Goal: Information Seeking & Learning: Learn about a topic

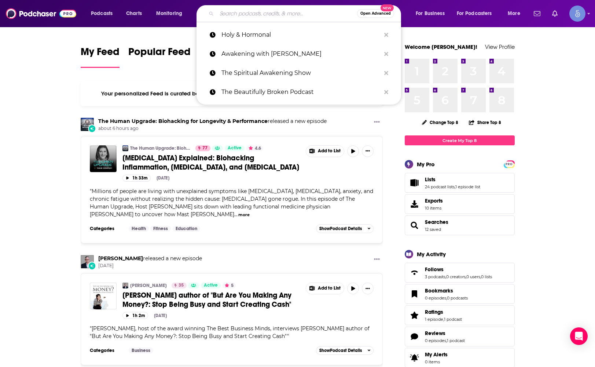
click at [219, 11] on input "Search podcasts, credits, & more..." at bounding box center [287, 14] width 140 height 12
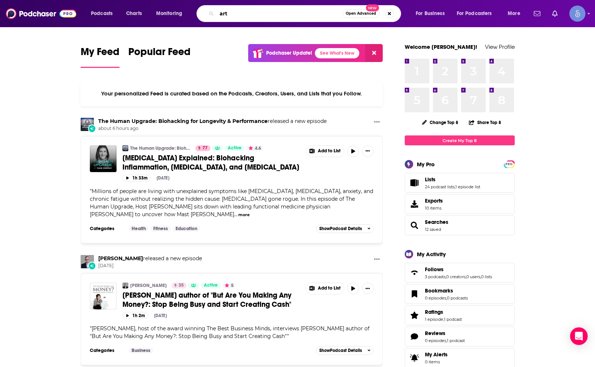
type input "art"
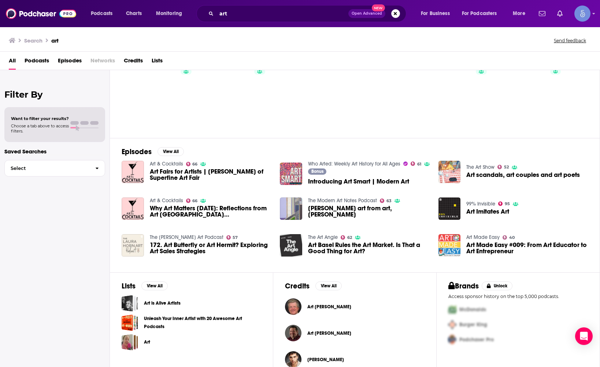
scroll to position [47, 0]
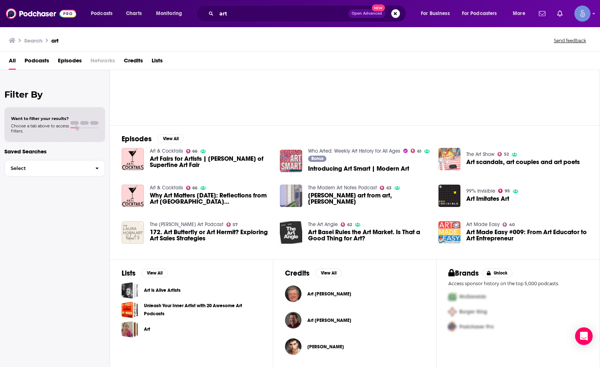
click at [48, 63] on span "Podcasts" at bounding box center [37, 62] width 25 height 15
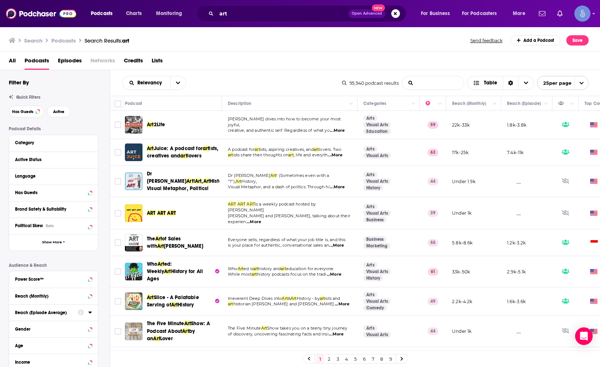
click at [425, 82] on input "List Search Input" at bounding box center [434, 82] width 62 height 13
click at [371, 10] on button "Open Advanced New" at bounding box center [367, 13] width 37 height 9
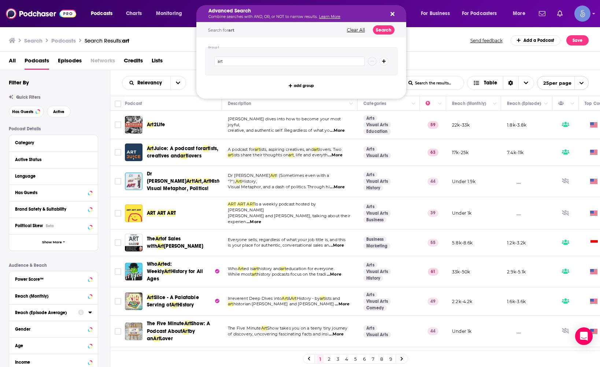
click at [390, 13] on button "Search podcasts, credits, & more..." at bounding box center [392, 14] width 6 height 6
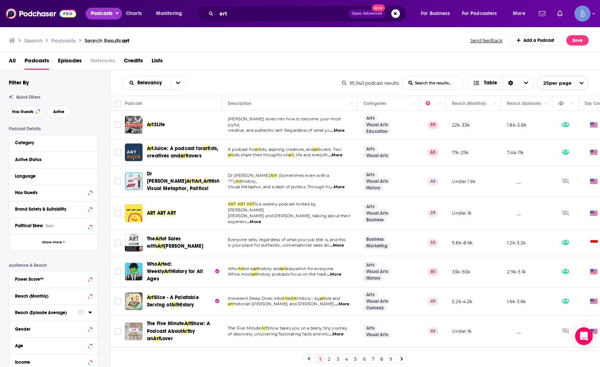
click at [102, 18] on span "Podcasts" at bounding box center [102, 13] width 22 height 10
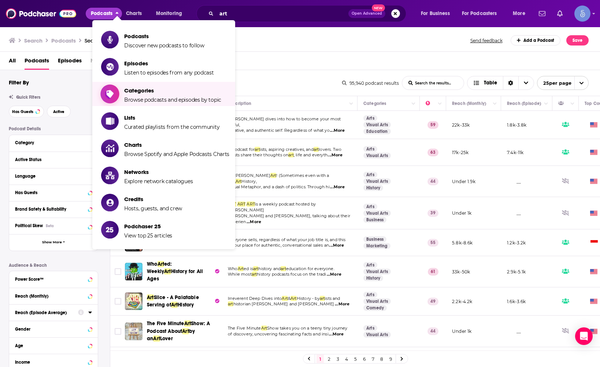
click at [188, 101] on span "Browse podcasts and episodes by topic" at bounding box center [172, 99] width 97 height 7
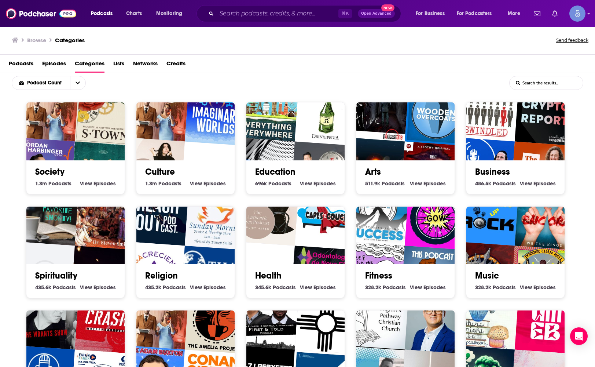
click at [409, 161] on div "Arts 511.9k Arts Podcasts View Arts Episodes" at bounding box center [405, 174] width 87 height 28
click at [393, 132] on img "We're Alive" at bounding box center [377, 109] width 63 height 63
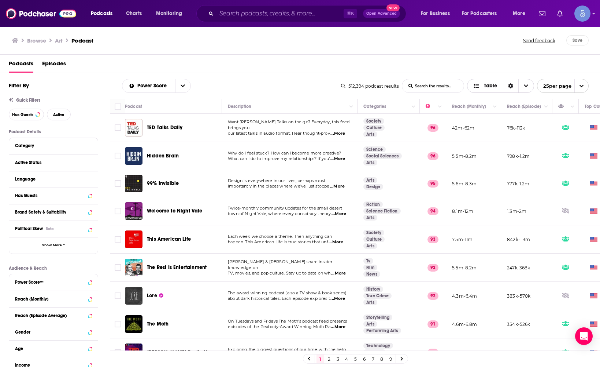
click at [511, 81] on div "Sort Direction" at bounding box center [510, 85] width 15 height 13
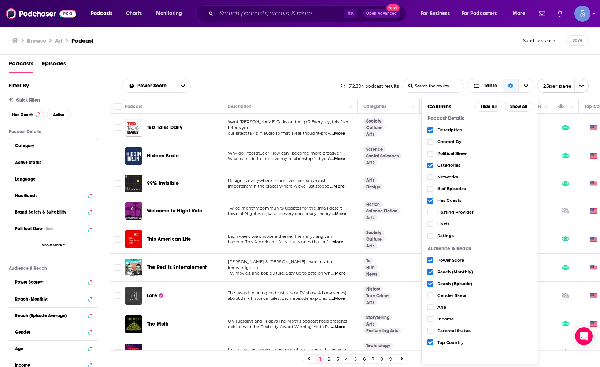
click at [85, 100] on div "Quick Filters" at bounding box center [59, 100] width 101 height 5
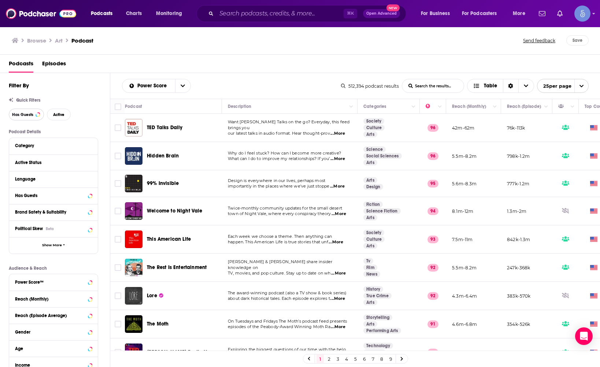
click at [40, 116] on button "Has Guests" at bounding box center [26, 115] width 35 height 12
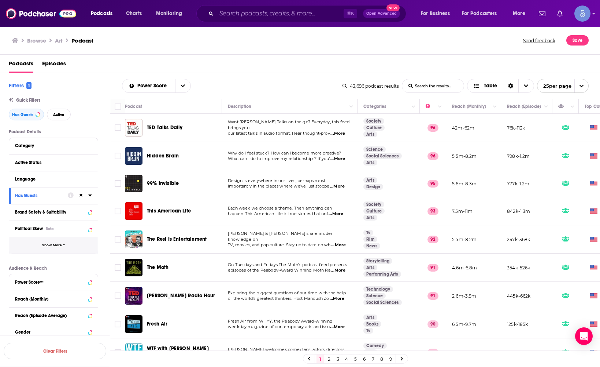
click at [61, 246] on span "Show More" at bounding box center [52, 245] width 20 height 4
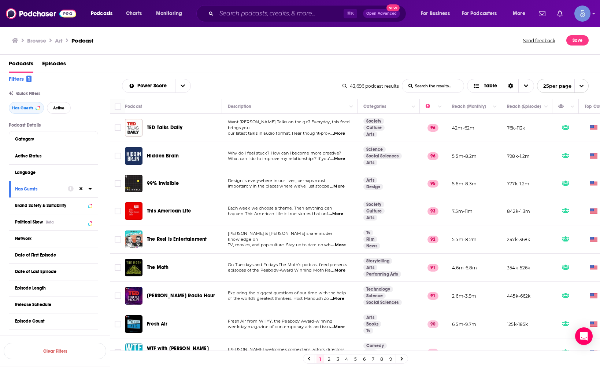
scroll to position [43, 0]
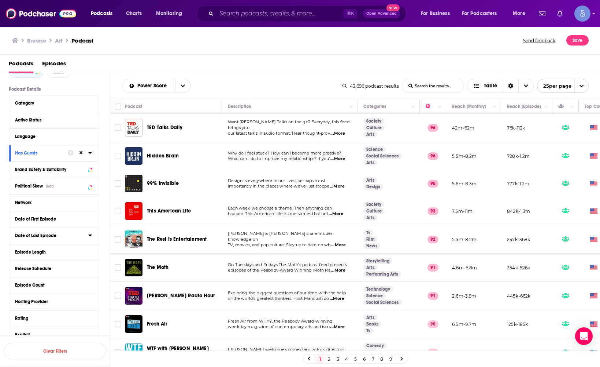
click at [56, 236] on div "Date of Last Episode" at bounding box center [49, 235] width 69 height 5
click at [55, 246] on button "30D" at bounding box center [55, 249] width 14 height 12
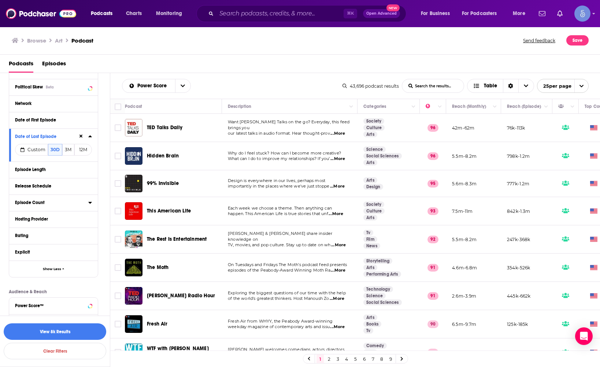
scroll to position [142, 0]
click at [49, 190] on button "Release Schedule" at bounding box center [51, 185] width 73 height 9
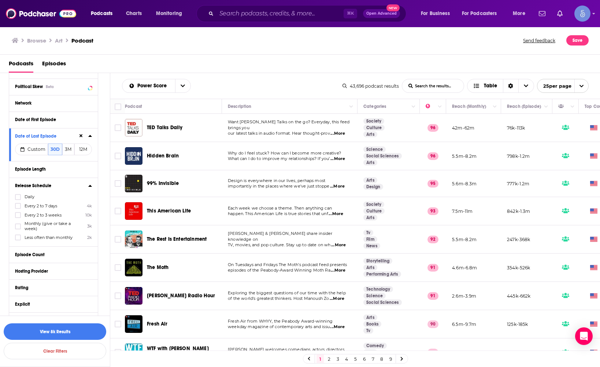
click at [30, 206] on span "Every 2 to 7 days" at bounding box center [41, 205] width 33 height 5
click at [18, 208] on input "multiSelectOption-every-2-to-7-days-1" at bounding box center [18, 208] width 0 height 0
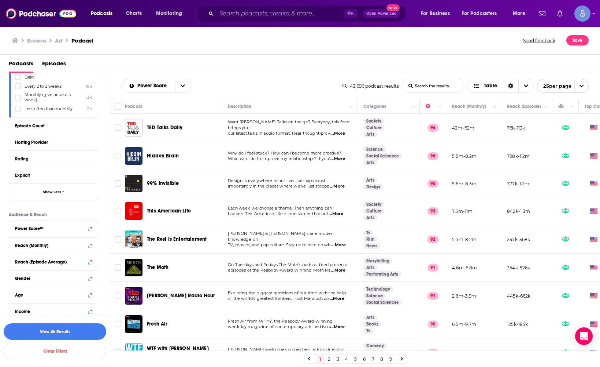
scroll to position [294, 0]
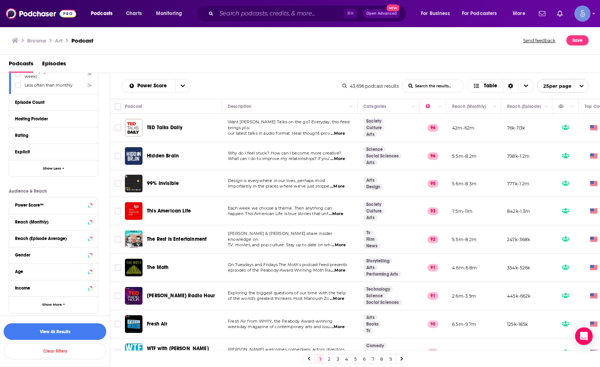
click at [52, 332] on button "View 4k Results" at bounding box center [55, 331] width 103 height 16
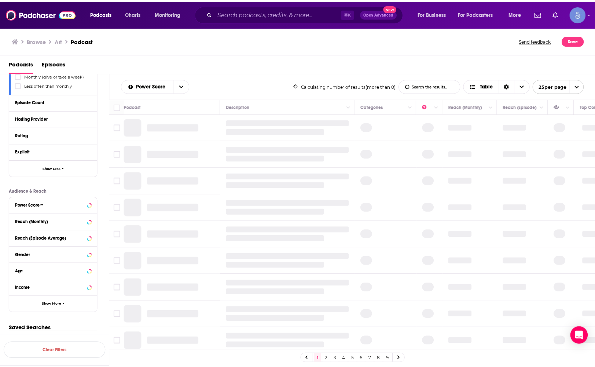
scroll to position [290, 0]
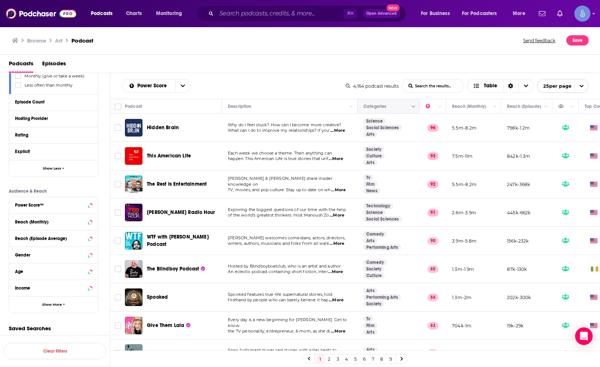
click at [404, 109] on button "Move" at bounding box center [388, 106] width 50 height 9
click at [412, 106] on button "Column Actions" at bounding box center [413, 106] width 9 height 9
click at [412, 105] on div at bounding box center [300, 183] width 600 height 367
click at [513, 86] on div "Sort Direction" at bounding box center [510, 85] width 15 height 13
click at [510, 87] on icon "Sort Direction" at bounding box center [510, 85] width 5 height 5
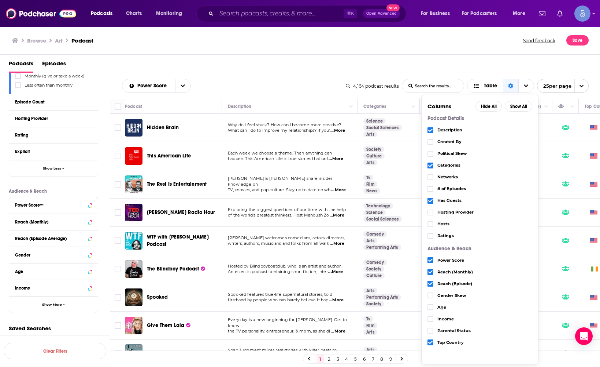
click at [429, 84] on input "List Search Input" at bounding box center [434, 85] width 62 height 13
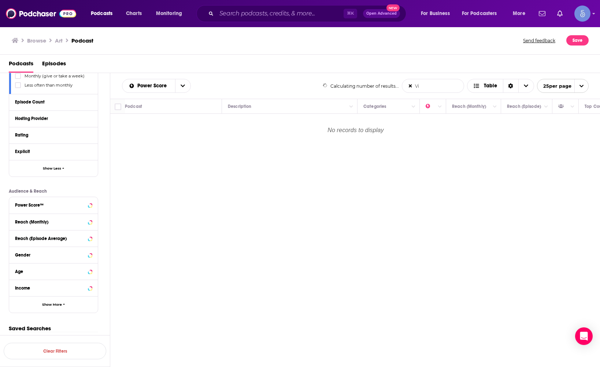
type input "V"
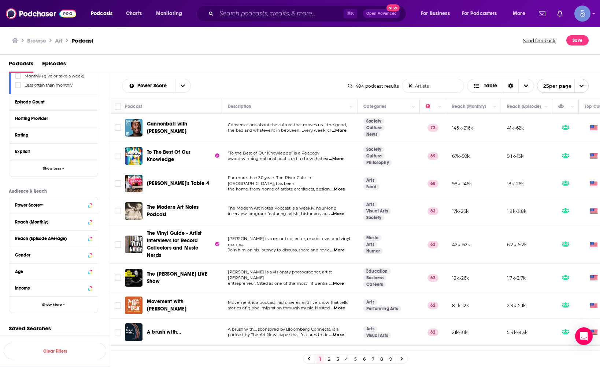
click at [339, 131] on span "...More" at bounding box center [339, 131] width 15 height 6
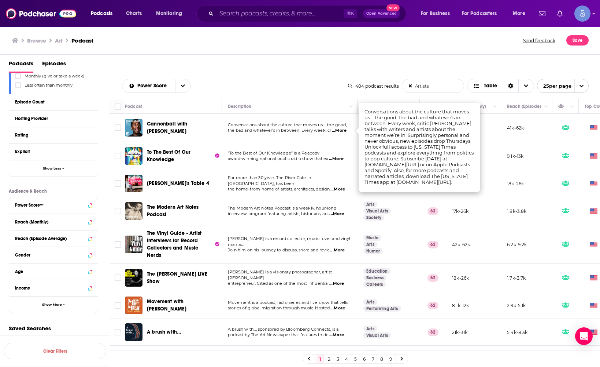
click at [336, 82] on div "Power Score Artists List Search Input Search the results... Table" at bounding box center [235, 86] width 226 height 14
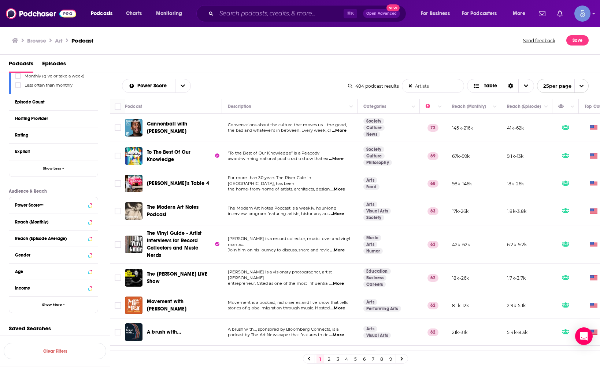
click at [412, 87] on input "Artists" at bounding box center [434, 85] width 62 height 13
click at [415, 87] on input "Artists" at bounding box center [434, 85] width 62 height 13
type input "graffiti artists"
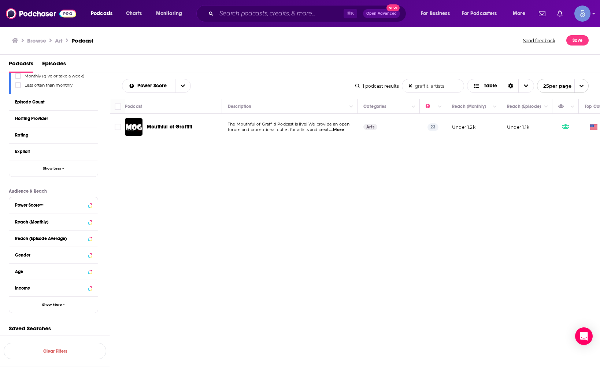
click at [174, 124] on span "Mouthful of Graffiti" at bounding box center [169, 126] width 45 height 7
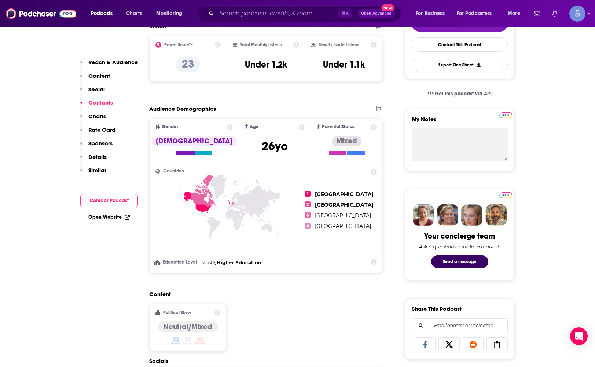
scroll to position [47, 0]
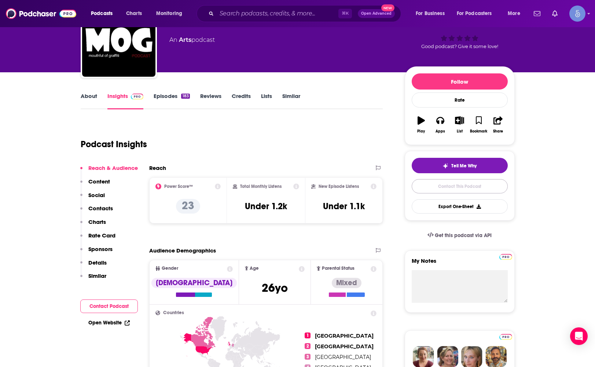
click at [448, 192] on link "Contact This Podcast" at bounding box center [460, 186] width 96 height 14
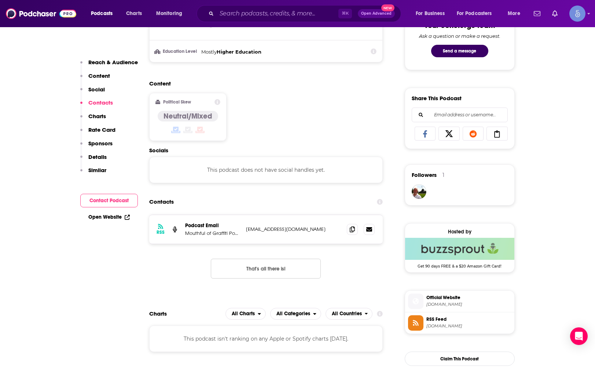
scroll to position [546, 0]
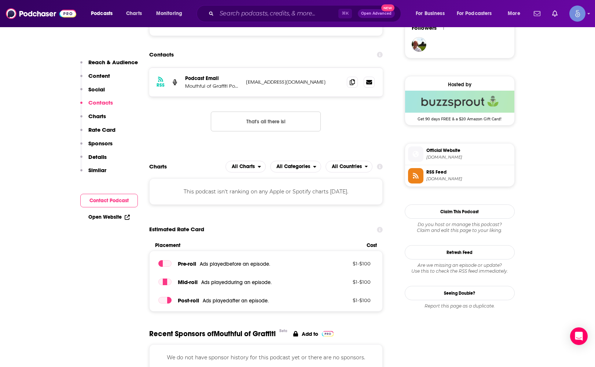
click at [296, 79] on p "[EMAIL_ADDRESS][DOMAIN_NAME]" at bounding box center [293, 82] width 95 height 6
click at [297, 82] on p "[EMAIL_ADDRESS][DOMAIN_NAME]" at bounding box center [293, 82] width 95 height 6
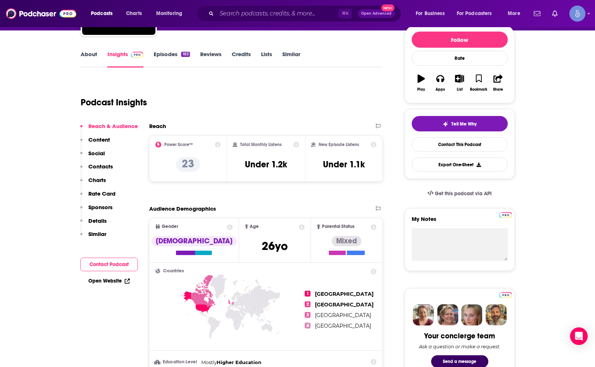
scroll to position [23, 0]
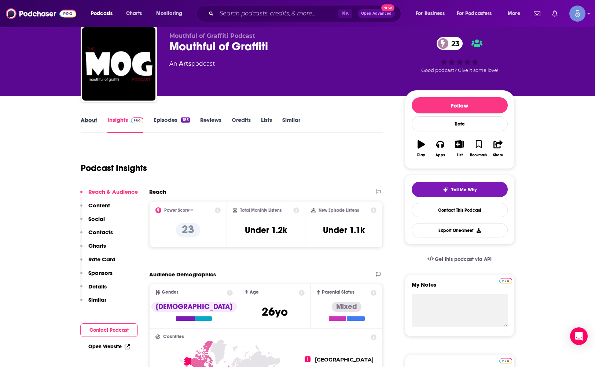
click at [99, 122] on div "About" at bounding box center [94, 124] width 27 height 17
click at [90, 118] on link "About" at bounding box center [89, 124] width 16 height 17
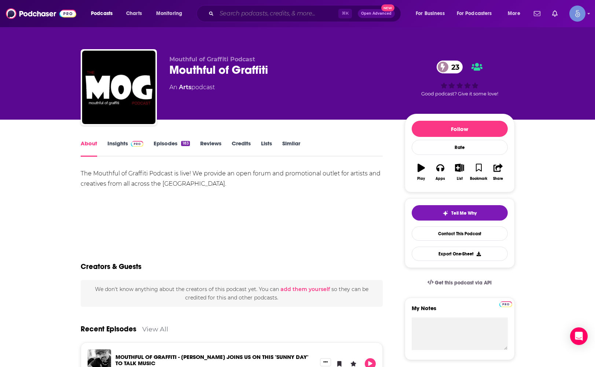
click at [311, 18] on input "Search podcasts, credits, & more..." at bounding box center [278, 14] width 122 height 12
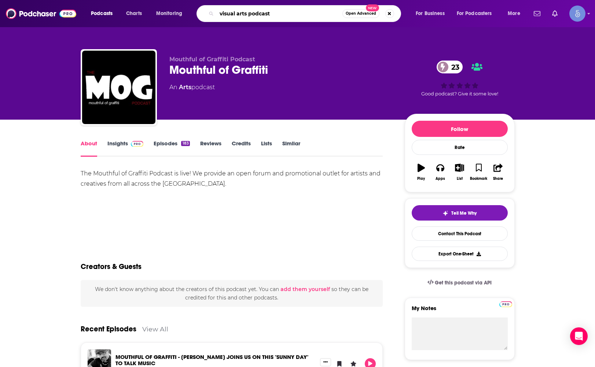
type input "visual arts podcasts"
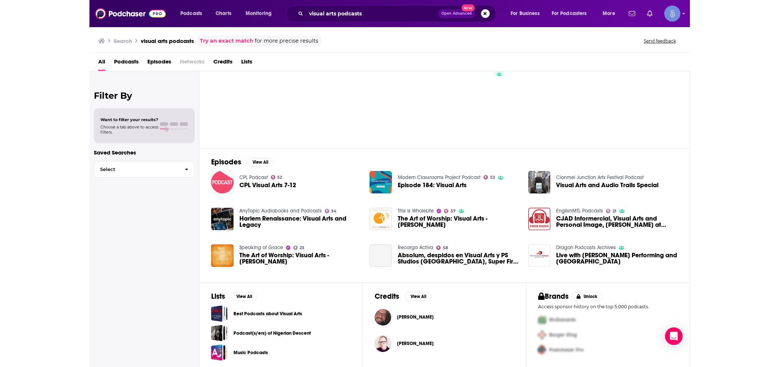
scroll to position [26, 0]
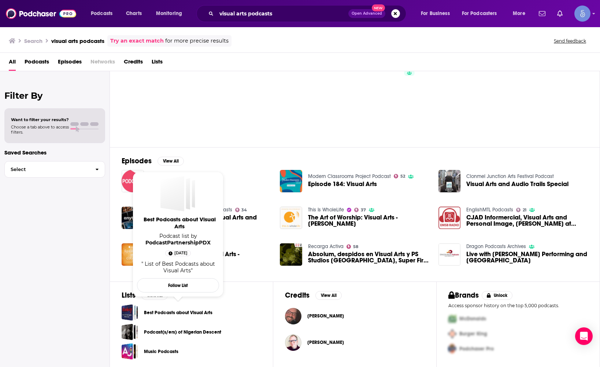
click at [194, 312] on link "Best Podcasts about Visual Arts" at bounding box center [178, 312] width 69 height 8
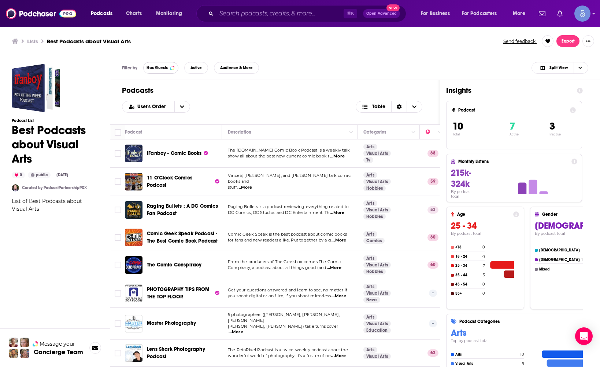
click at [168, 69] on button "Has Guests" at bounding box center [160, 68] width 35 height 12
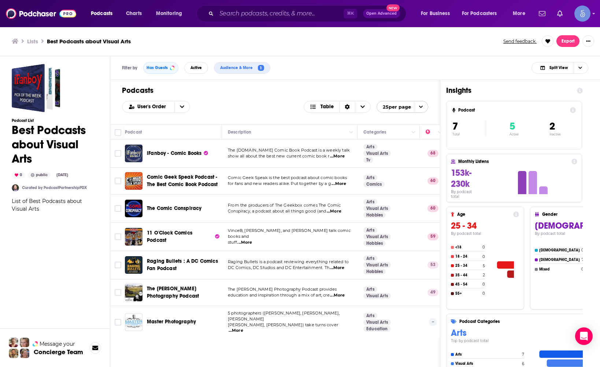
drag, startPoint x: 594, startPoint y: 89, endPoint x: 683, endPoint y: 86, distance: 88.8
click at [595, 86] on html "Podcasts Charts Monitoring ⌘ K Open Advanced New For Business For Podcasters Mo…" at bounding box center [300, 183] width 600 height 367
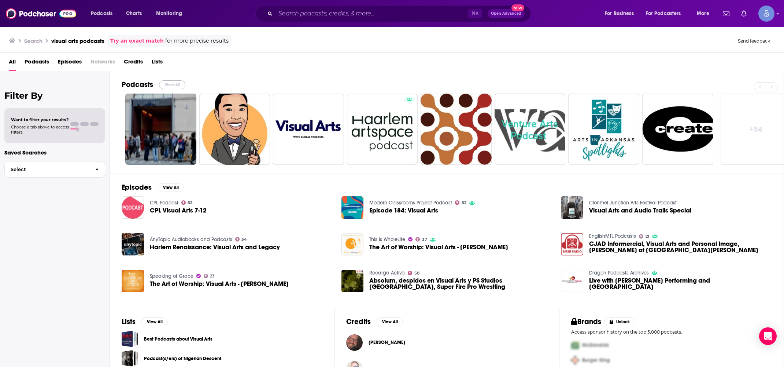
click at [172, 88] on button "View All" at bounding box center [172, 84] width 26 height 9
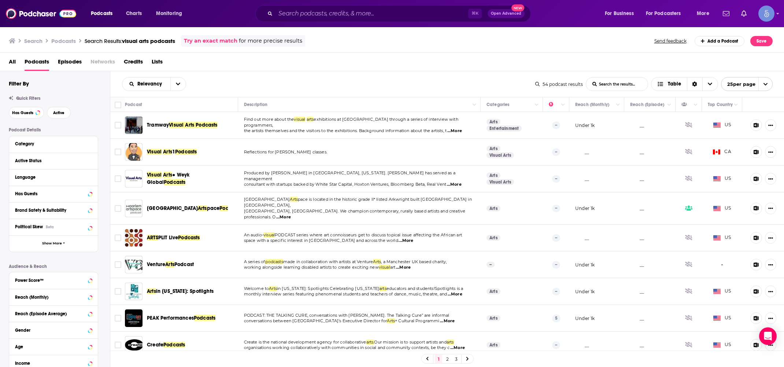
click at [487, 122] on link "Arts" at bounding box center [494, 122] width 14 height 6
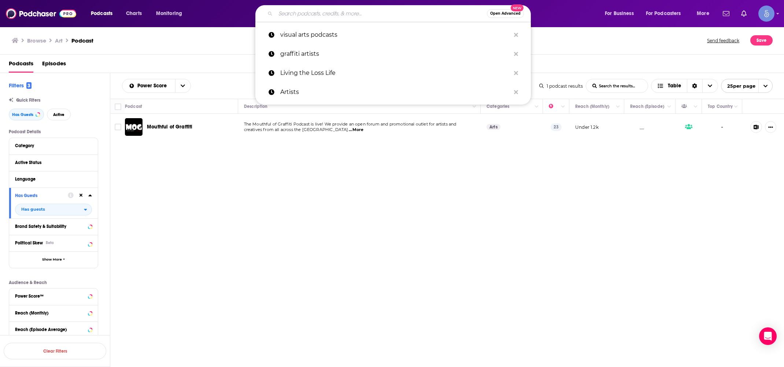
click at [350, 11] on input "Search podcasts, credits, & more..." at bounding box center [382, 14] width 212 height 12
click at [329, 88] on p "Artists" at bounding box center [395, 91] width 230 height 19
type input "Artists"
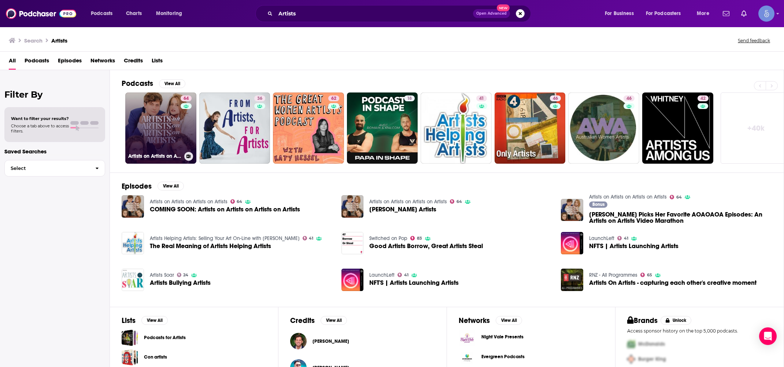
click at [153, 124] on link "64 Artists on Artists on Artists on Artists" at bounding box center [160, 127] width 71 height 71
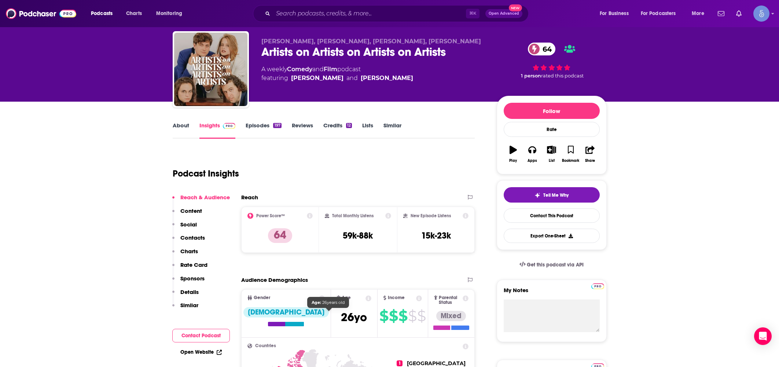
scroll to position [17, 0]
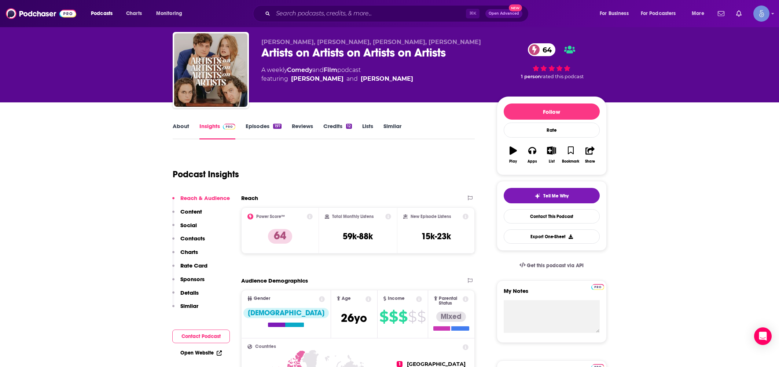
click at [174, 129] on link "About" at bounding box center [181, 130] width 16 height 17
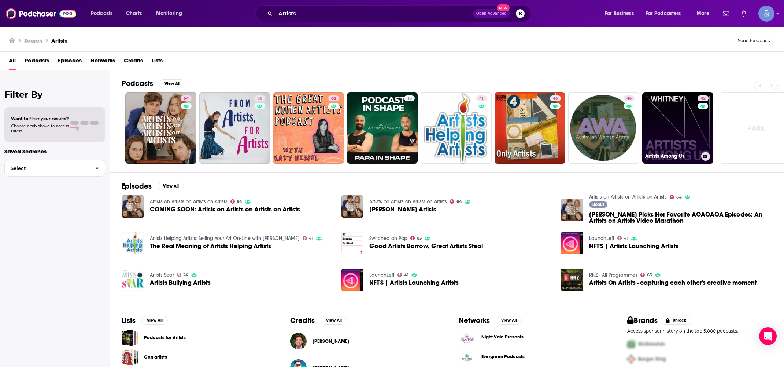
click at [595, 122] on link "42 Artists Among Us" at bounding box center [678, 127] width 71 height 71
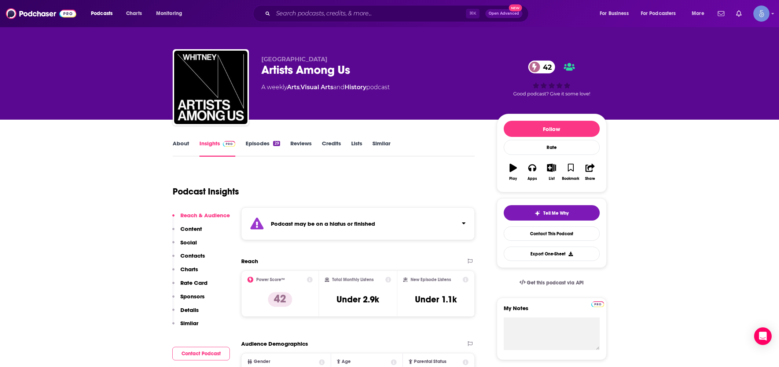
click at [316, 87] on link "Visual Arts" at bounding box center [317, 87] width 33 height 7
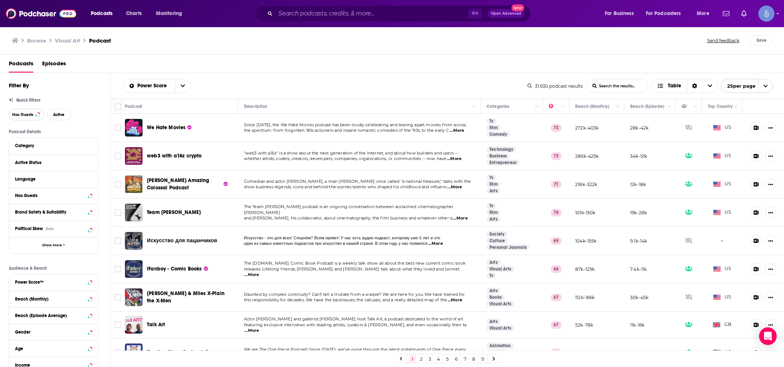
click at [23, 109] on button "Has Guests" at bounding box center [26, 115] width 35 height 12
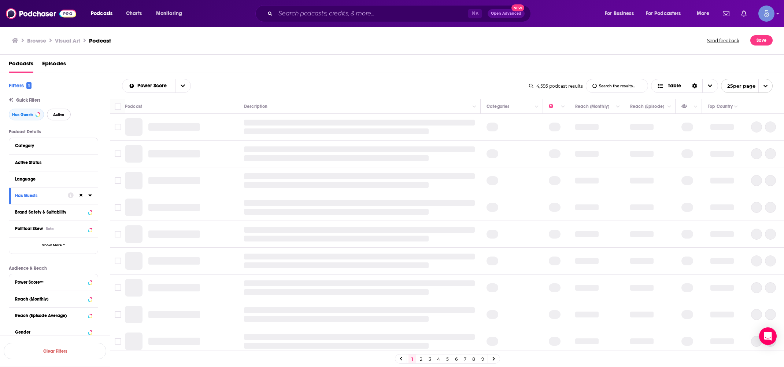
click at [64, 118] on button "Active" at bounding box center [59, 115] width 24 height 12
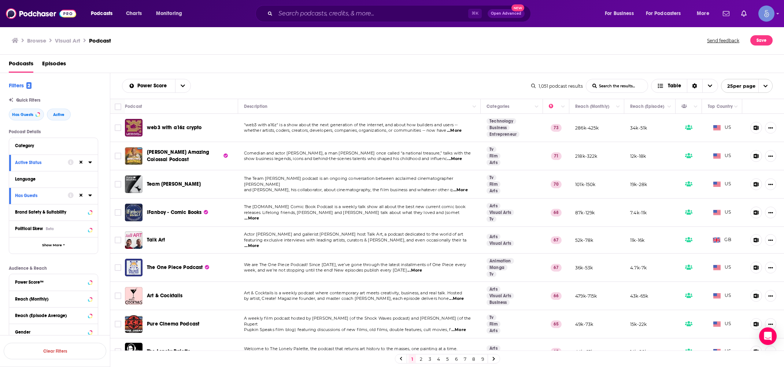
click at [161, 239] on span "Talk Art" at bounding box center [156, 239] width 18 height 6
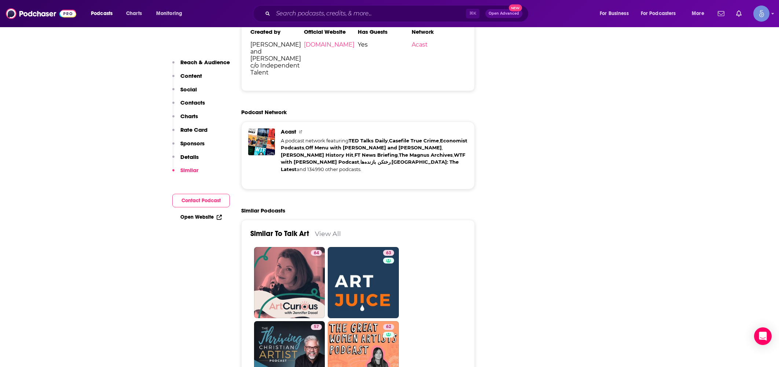
scroll to position [1229, 0]
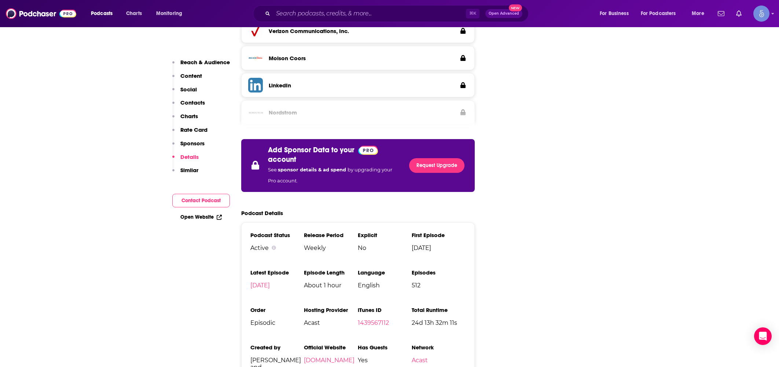
click at [191, 64] on p "Reach & Audience" at bounding box center [204, 62] width 49 height 7
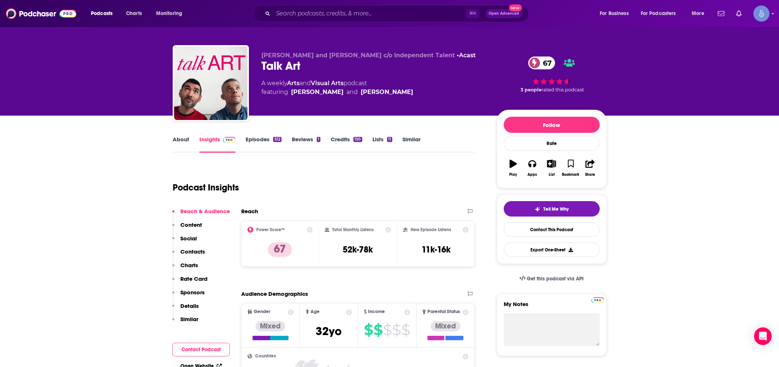
scroll to position [0, 0]
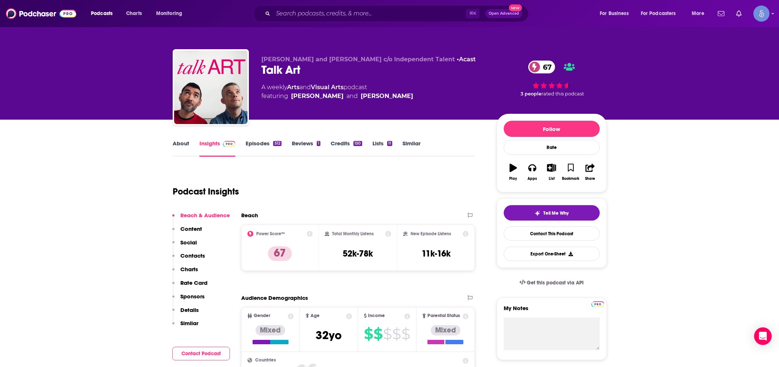
click at [179, 145] on link "About" at bounding box center [181, 148] width 16 height 17
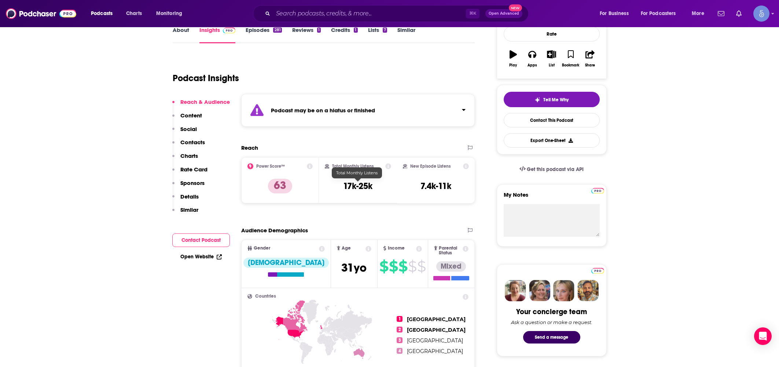
scroll to position [89, 0]
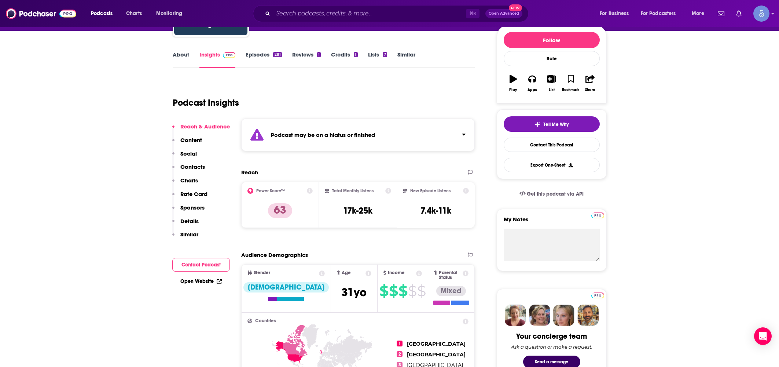
click at [388, 192] on icon at bounding box center [388, 191] width 6 height 6
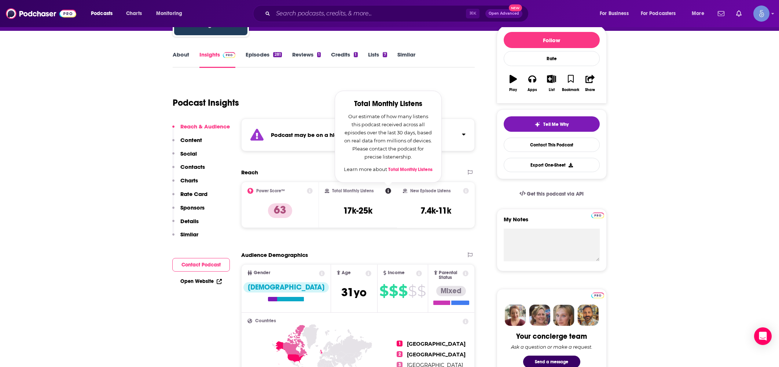
click at [383, 193] on div "Total Monthly Listens Total Monthly Listens Our estimate of how many listens th…" at bounding box center [358, 191] width 66 height 6
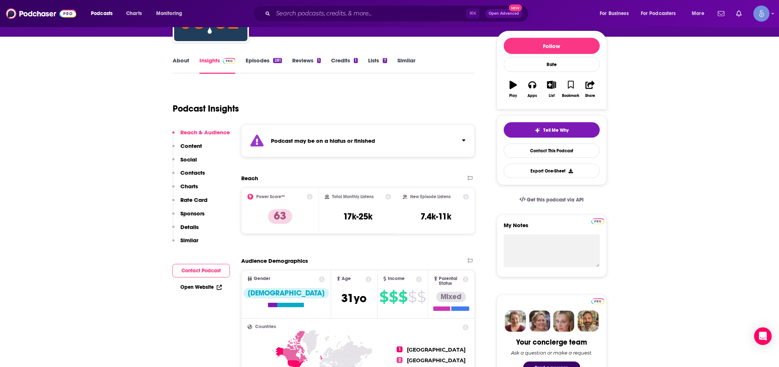
scroll to position [0, 0]
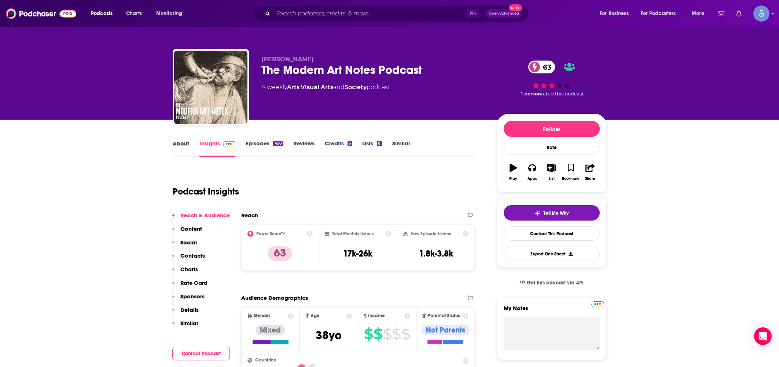
click at [192, 143] on div "About" at bounding box center [186, 148] width 27 height 17
drag, startPoint x: 190, startPoint y: 145, endPoint x: 186, endPoint y: 145, distance: 4.0
click at [187, 146] on div "About" at bounding box center [186, 148] width 27 height 17
click at [186, 145] on link "About" at bounding box center [181, 148] width 16 height 17
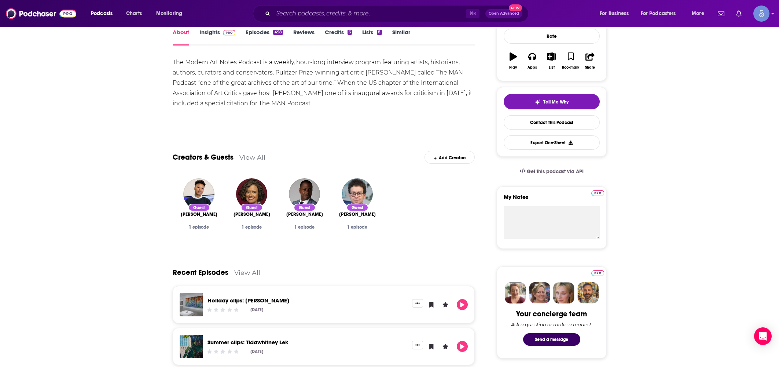
scroll to position [8, 0]
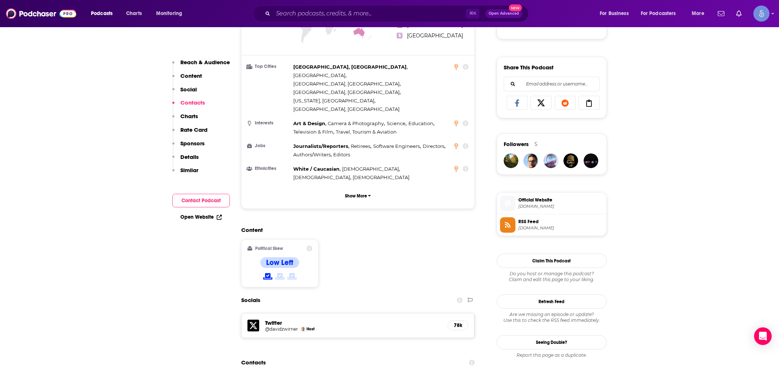
scroll to position [206, 0]
